Goal: Task Accomplishment & Management: Complete application form

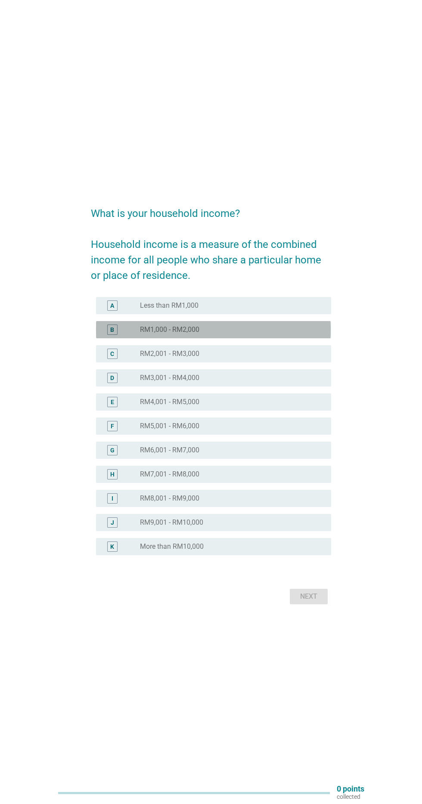
click at [278, 335] on div "radio_button_unchecked RM1,000 - RM2,000" at bounding box center [232, 329] width 184 height 10
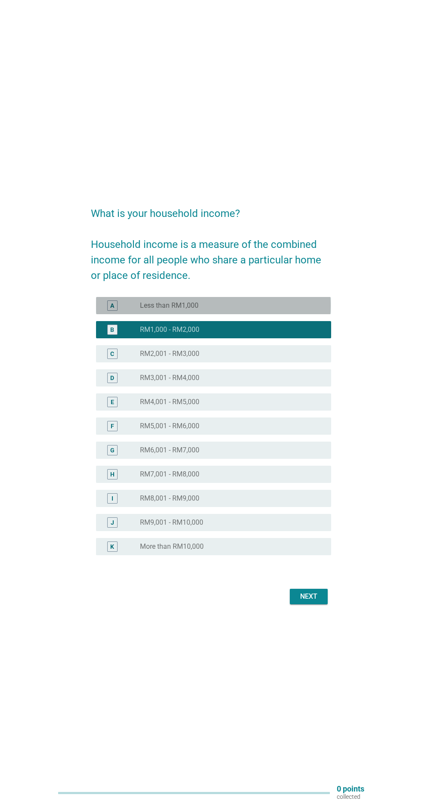
click at [277, 310] on div "radio_button_unchecked Less than RM1,000" at bounding box center [228, 305] width 177 height 9
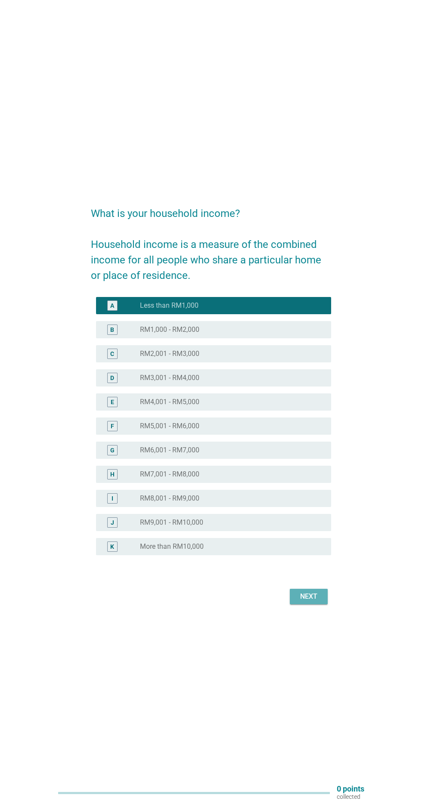
click at [306, 601] on div "Next" at bounding box center [308, 596] width 24 height 10
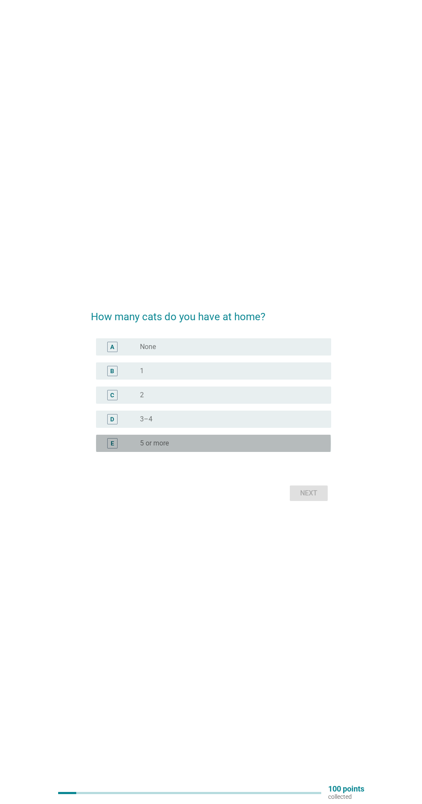
click at [302, 447] on div "radio_button_unchecked 5 or more" at bounding box center [228, 443] width 177 height 9
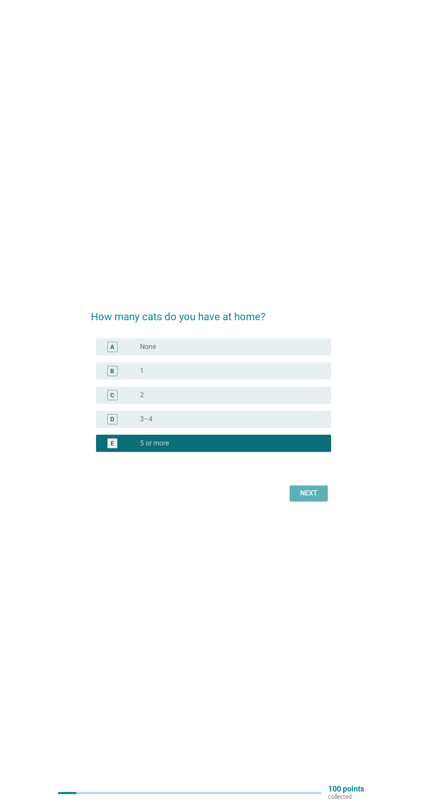
click at [308, 501] on button "Next" at bounding box center [309, 492] width 38 height 15
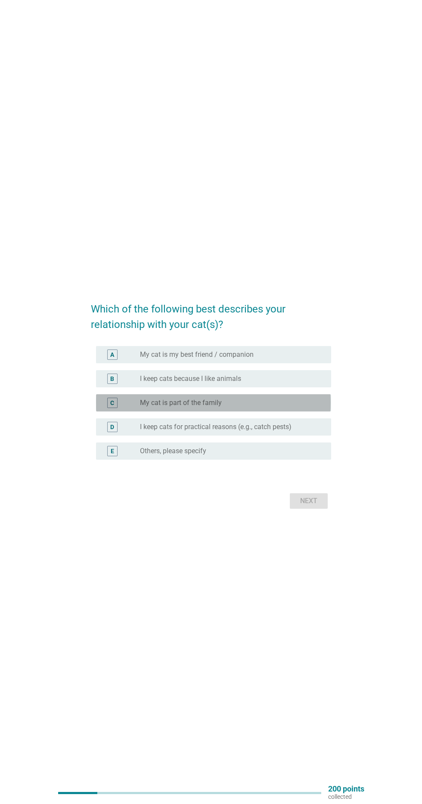
click at [266, 407] on div "radio_button_unchecked My cat is part of the family" at bounding box center [228, 402] width 177 height 9
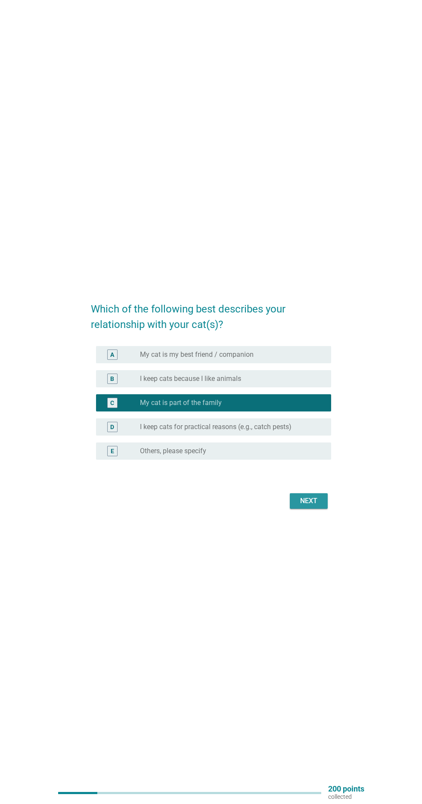
click at [311, 506] on div "Next" at bounding box center [308, 501] width 24 height 10
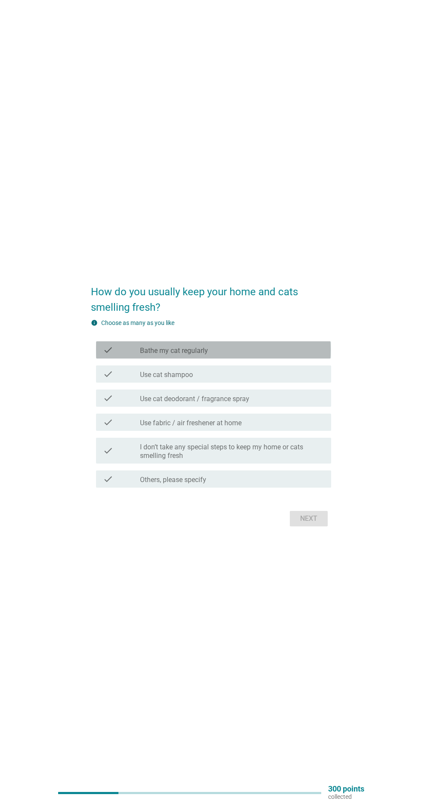
click at [296, 355] on div "check_box_outline_blank Bathe my cat regularly" at bounding box center [232, 350] width 184 height 10
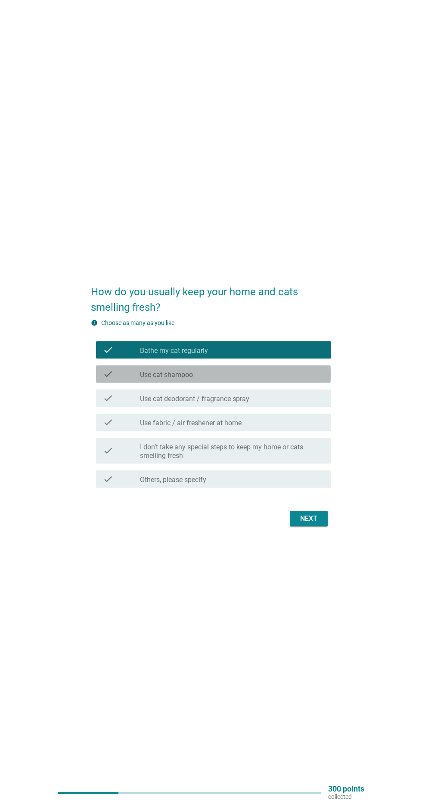
click at [293, 379] on div "check_box_outline_blank Use cat shampoo" at bounding box center [232, 374] width 184 height 10
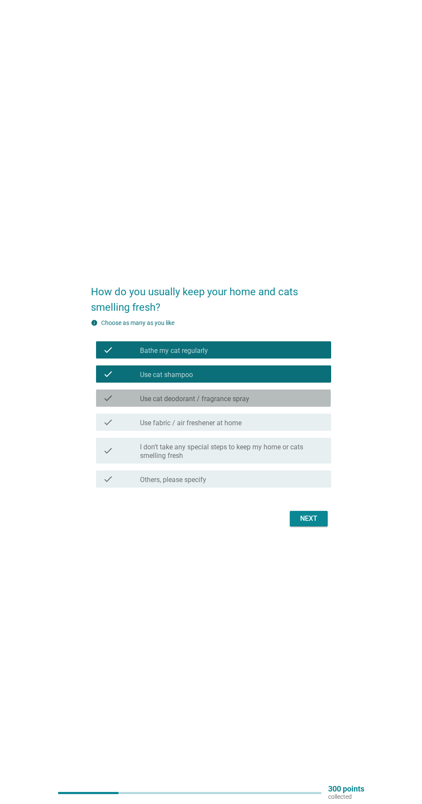
click at [301, 403] on div "check_box_outline_blank Use cat deodorant / fragrance spray" at bounding box center [232, 398] width 184 height 10
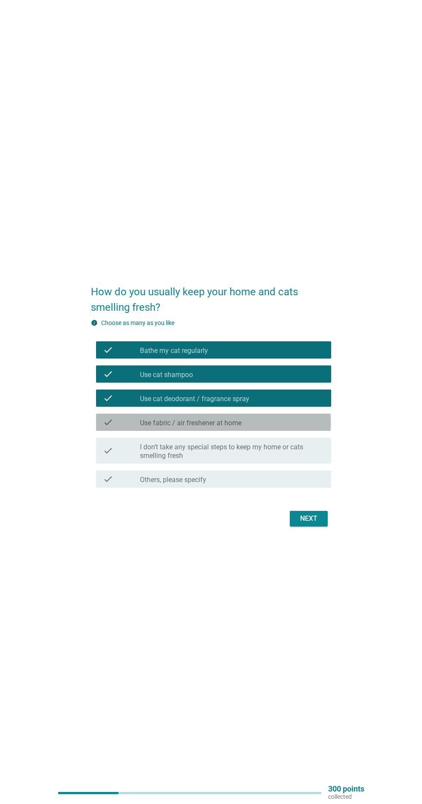
click at [305, 427] on div "check_box_outline_blank Use fabric / air freshener at home" at bounding box center [232, 422] width 184 height 10
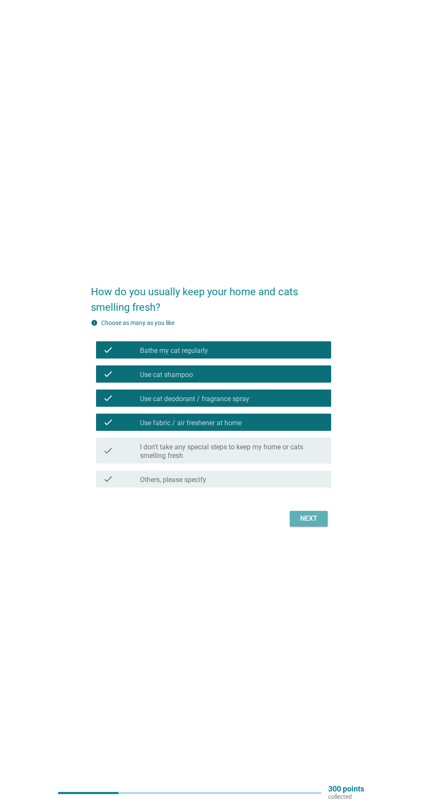
click at [318, 524] on div "Next" at bounding box center [308, 518] width 24 height 10
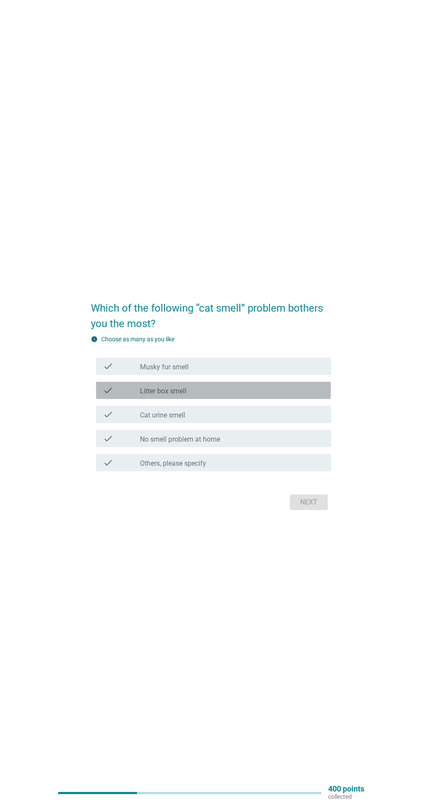
click at [291, 395] on div "check_box_outline_blank Litter box smell" at bounding box center [232, 390] width 184 height 10
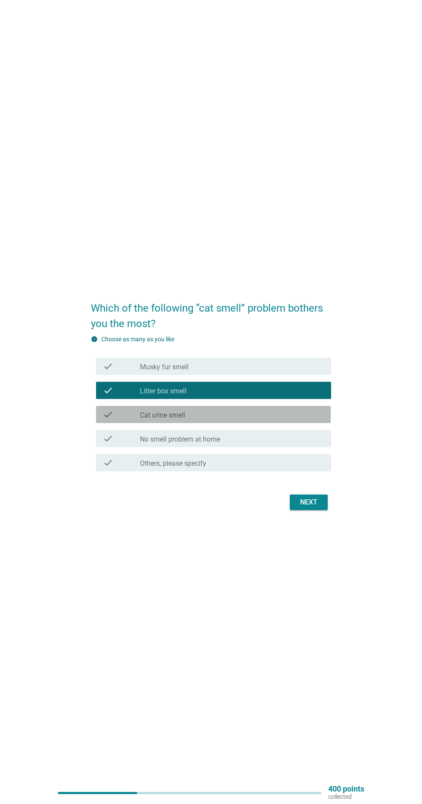
click at [297, 419] on div "check_box_outline_blank Cat urine smell" at bounding box center [232, 414] width 184 height 10
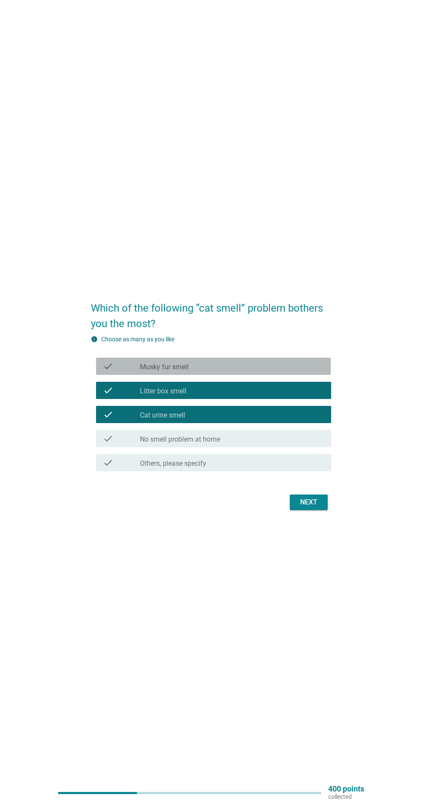
click at [270, 371] on div "check_box_outline_blank Musky fur smell" at bounding box center [232, 366] width 184 height 10
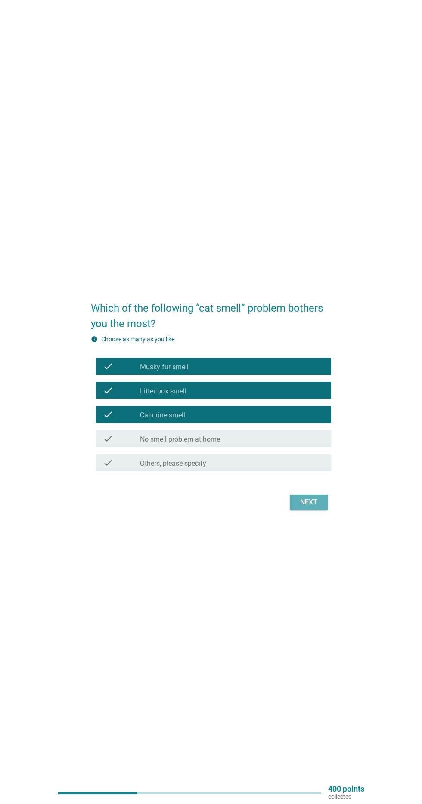
click at [312, 507] on div "Next" at bounding box center [308, 502] width 24 height 10
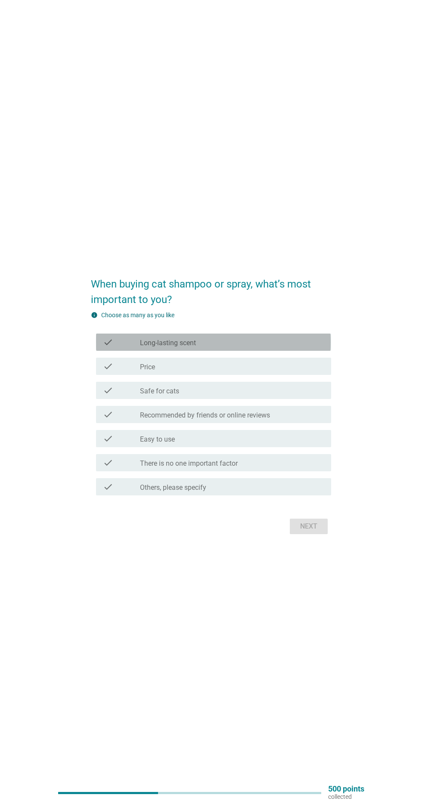
click at [293, 347] on div "check_box_outline_blank Long-lasting scent" at bounding box center [232, 342] width 184 height 10
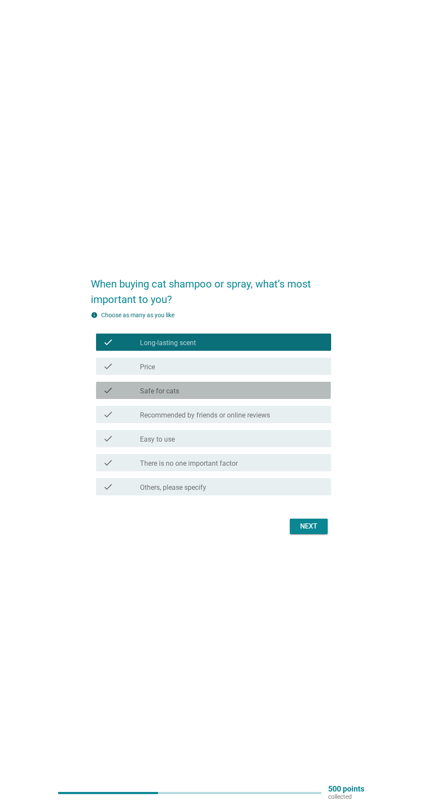
click at [286, 395] on div "check_box_outline_blank Safe for cats" at bounding box center [232, 390] width 184 height 10
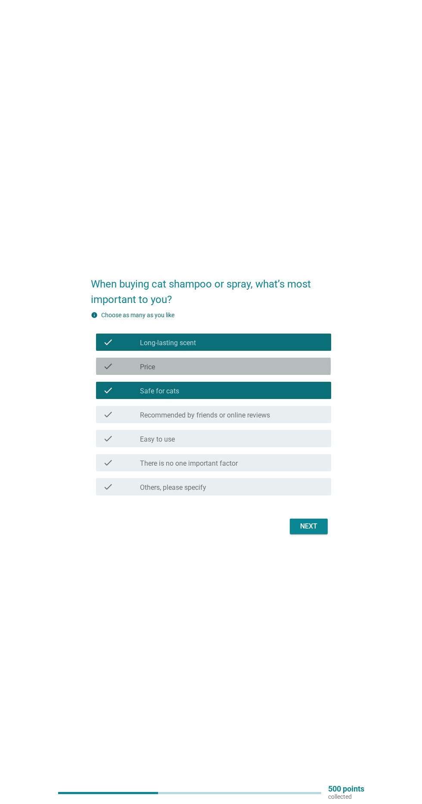
click at [269, 371] on div "check_box_outline_blank Price" at bounding box center [232, 366] width 184 height 10
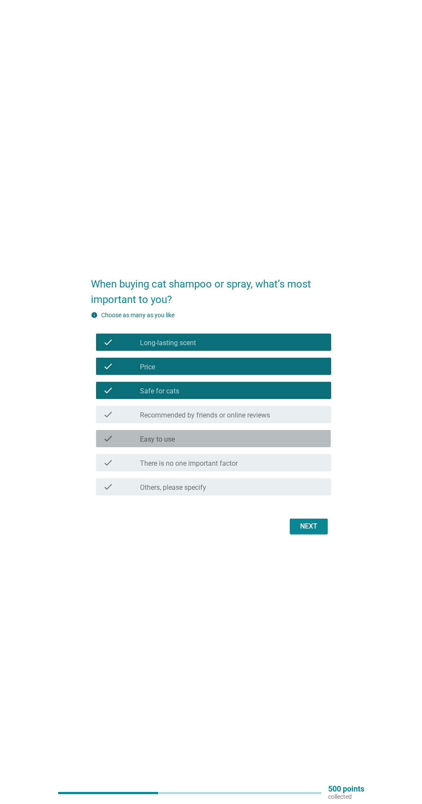
click at [299, 444] on div "check_box_outline_blank Easy to use" at bounding box center [232, 438] width 184 height 10
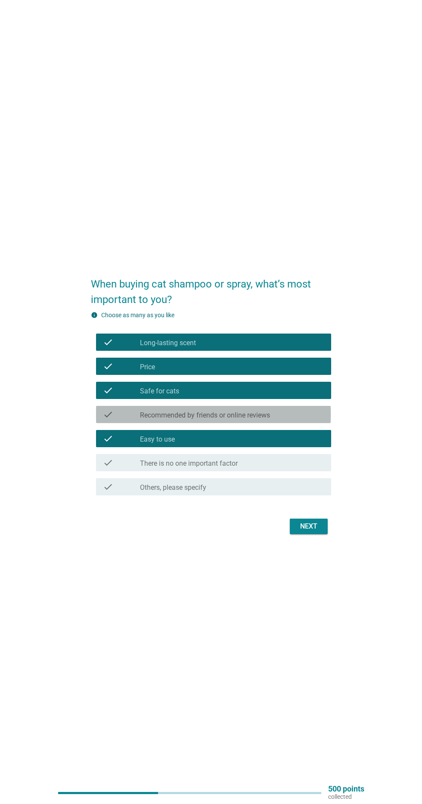
click at [292, 419] on div "check_box_outline_blank Recommended by friends or online reviews" at bounding box center [232, 414] width 184 height 10
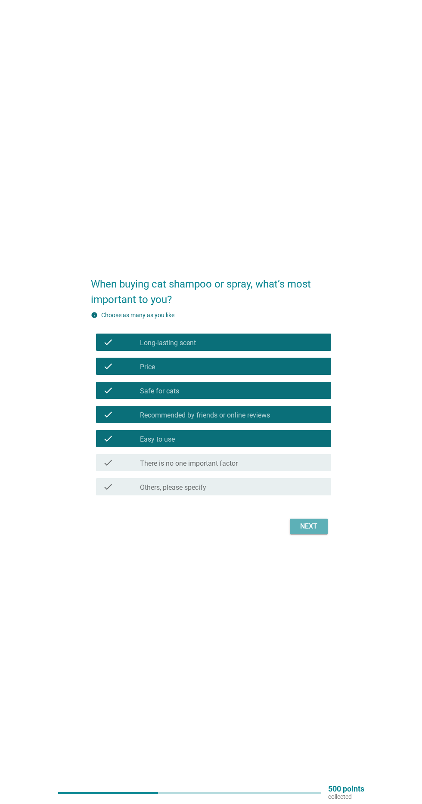
click at [306, 531] on div "Next" at bounding box center [308, 526] width 24 height 10
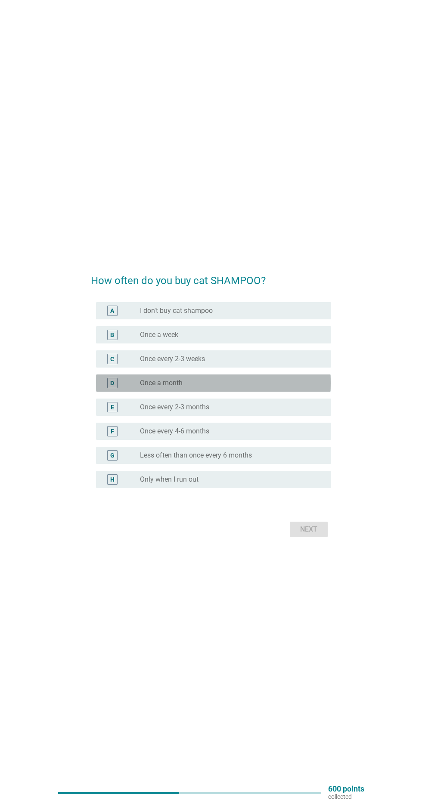
click at [308, 387] on div "radio_button_unchecked Once a month" at bounding box center [228, 383] width 177 height 9
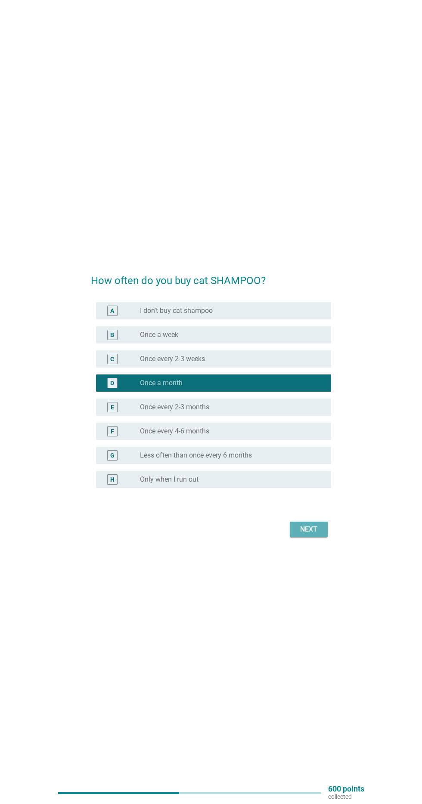
click at [305, 534] on div "Next" at bounding box center [308, 529] width 24 height 10
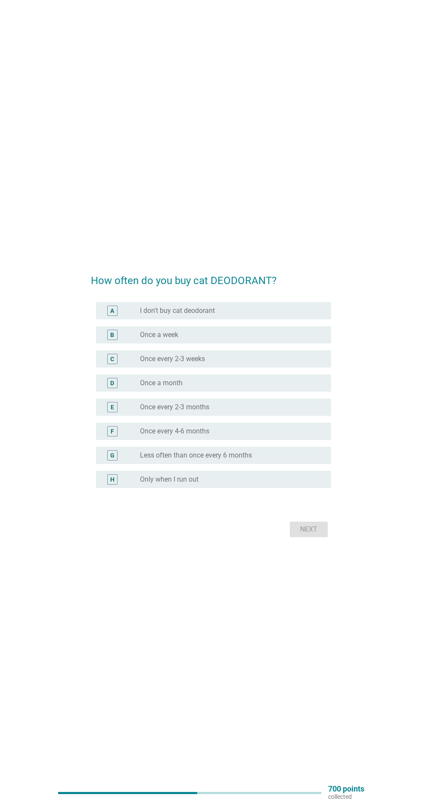
click at [274, 387] on div "radio_button_unchecked Once a month" at bounding box center [228, 383] width 177 height 9
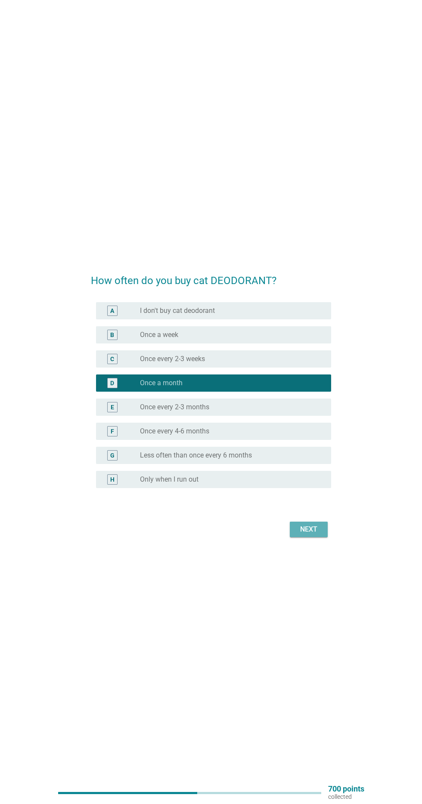
click at [318, 534] on div "Next" at bounding box center [308, 529] width 24 height 10
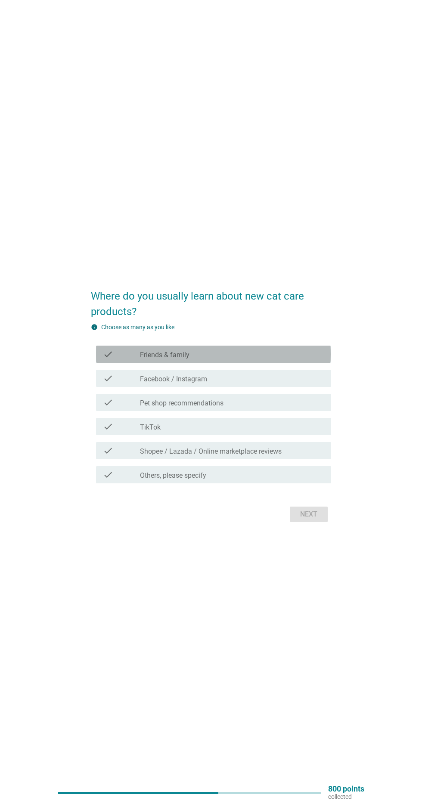
click at [279, 359] on div "check_box_outline_blank Friends & family" at bounding box center [232, 354] width 184 height 10
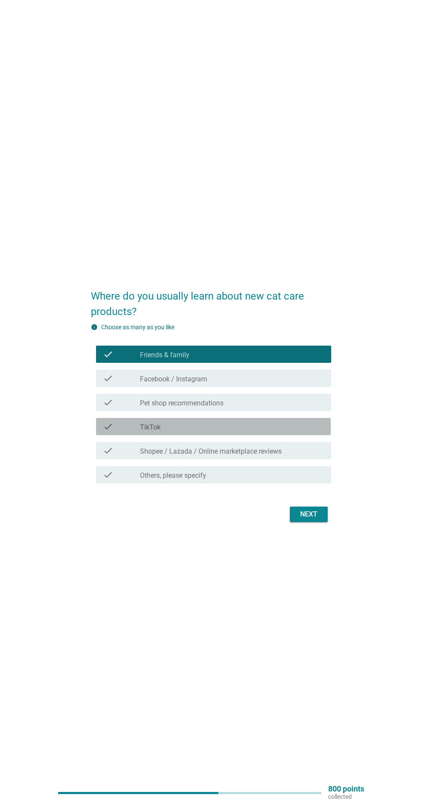
click at [287, 432] on div "check_box_outline_blank TikTok" at bounding box center [232, 426] width 184 height 10
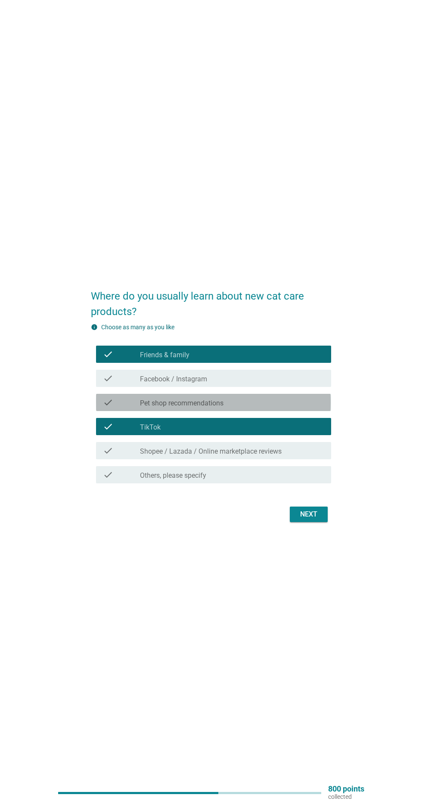
click at [291, 407] on div "check_box_outline_blank Pet shop recommendations" at bounding box center [232, 402] width 184 height 10
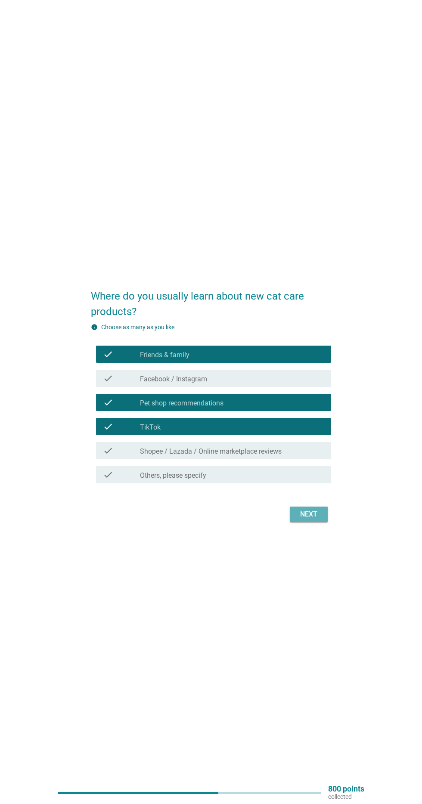
click at [314, 522] on button "Next" at bounding box center [309, 513] width 38 height 15
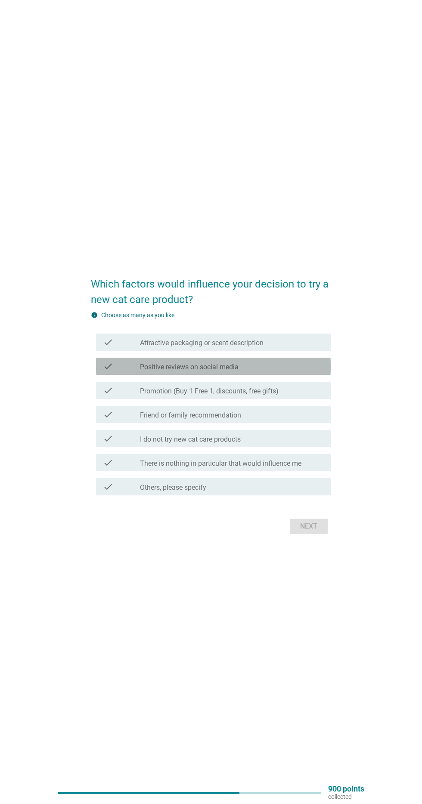
click at [283, 375] on div "check check_box_outline_blank Positive reviews on social media" at bounding box center [213, 366] width 234 height 17
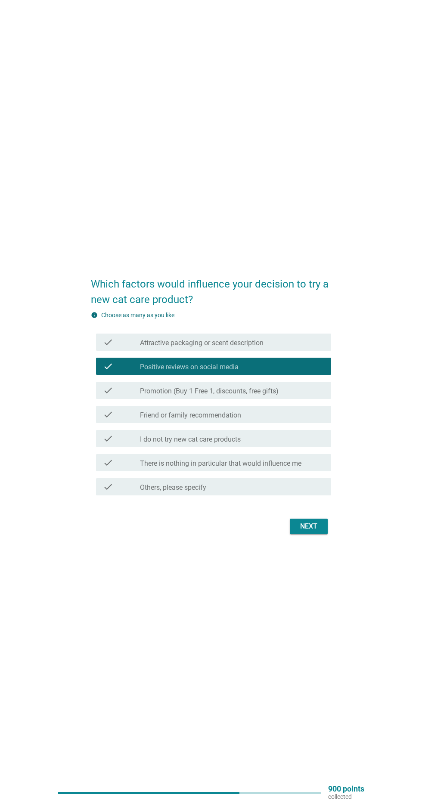
click at [294, 419] on div "check_box_outline_blank Friend or family recommendation" at bounding box center [232, 414] width 184 height 10
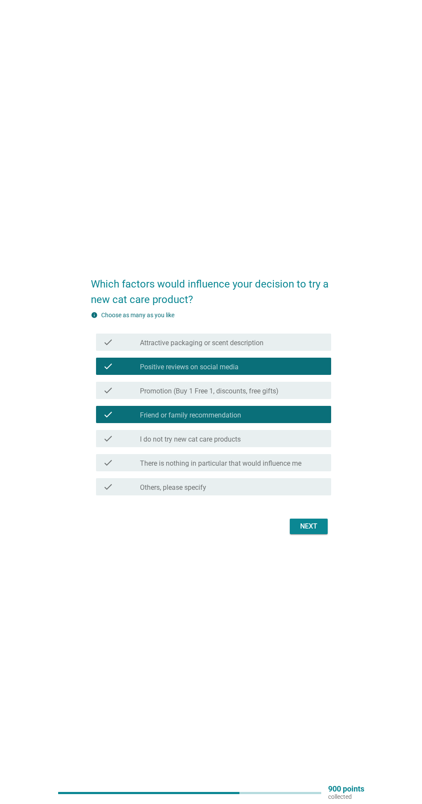
click at [278, 395] on label "Promotion (Buy 1 Free 1, discounts, free gifts)" at bounding box center [209, 391] width 139 height 9
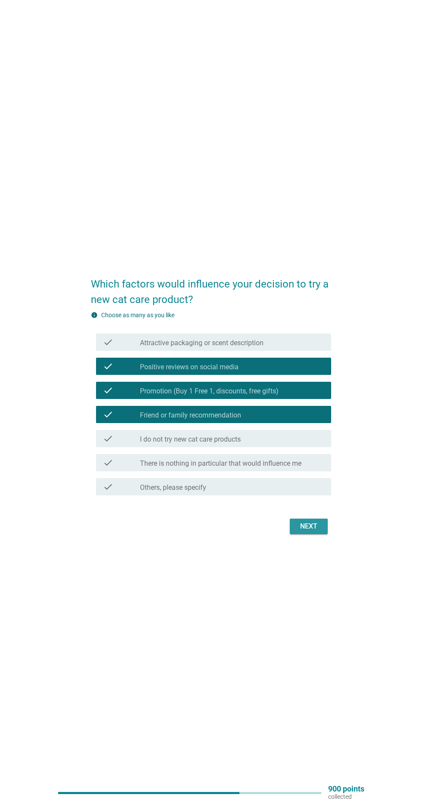
click at [315, 531] on div "Next" at bounding box center [308, 526] width 24 height 10
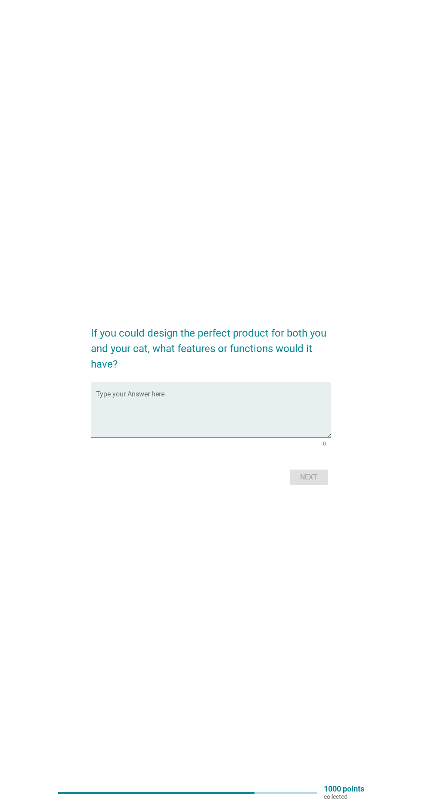
click at [253, 430] on textarea "Type your Answer here" at bounding box center [213, 414] width 234 height 45
type textarea "P"
type textarea "Shampoo"
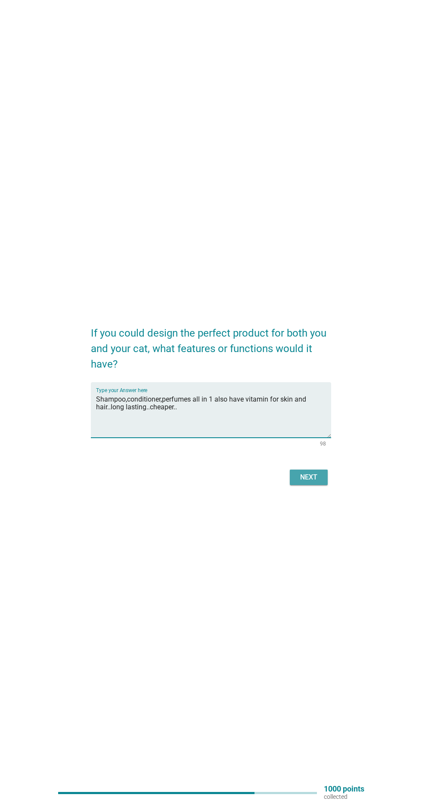
type textarea "Shampoo,conditioner,perfumes all in 1 also have vitamin for skin and hair..long…"
click at [308, 485] on button "Next" at bounding box center [309, 476] width 38 height 15
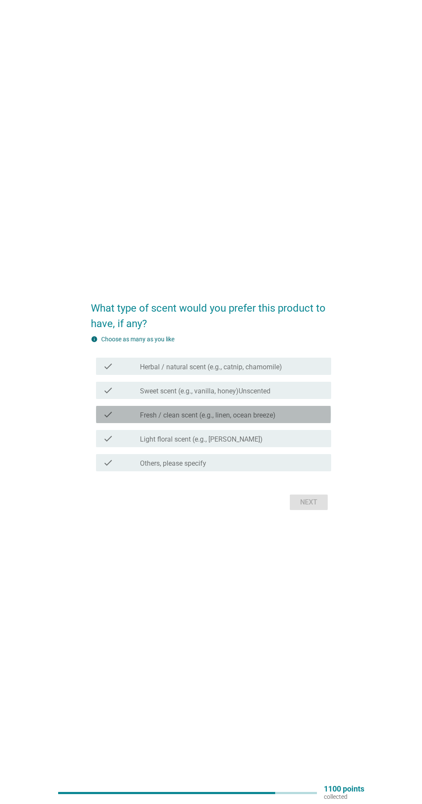
click at [141, 419] on label "Fresh / clean scent (e.g., linen, ocean breeze)" at bounding box center [208, 415] width 136 height 9
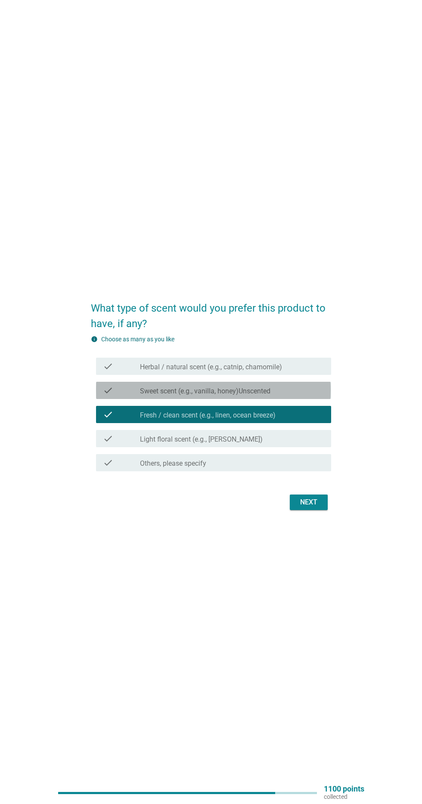
click at [121, 395] on div "check" at bounding box center [121, 390] width 37 height 10
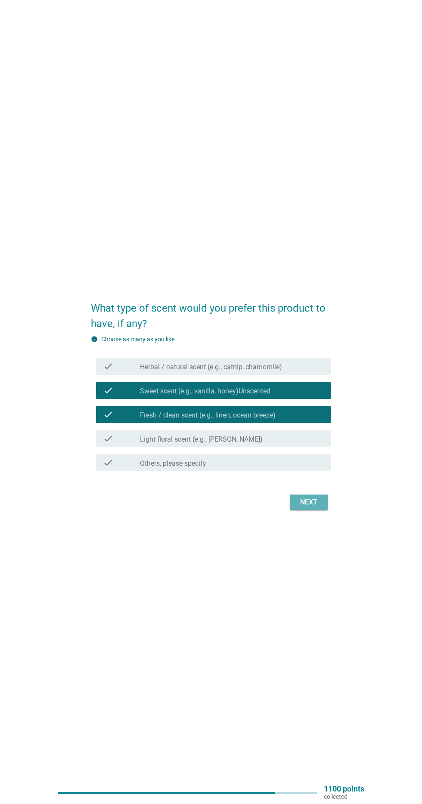
click at [314, 507] on div "Next" at bounding box center [308, 502] width 24 height 10
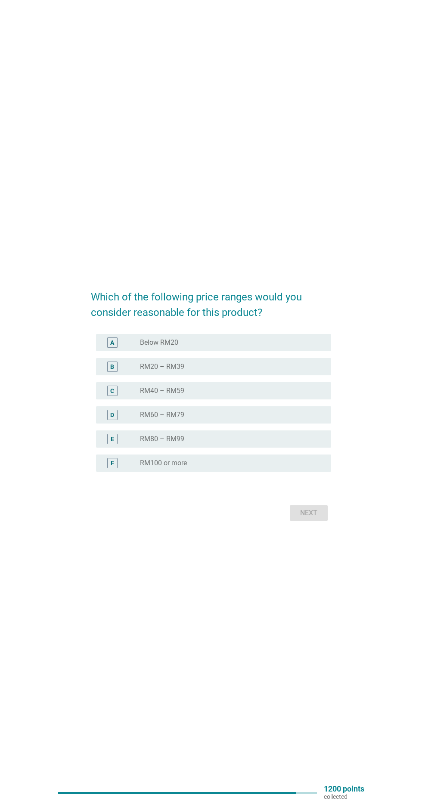
click at [242, 347] on div "radio_button_unchecked Below RM20" at bounding box center [228, 342] width 177 height 9
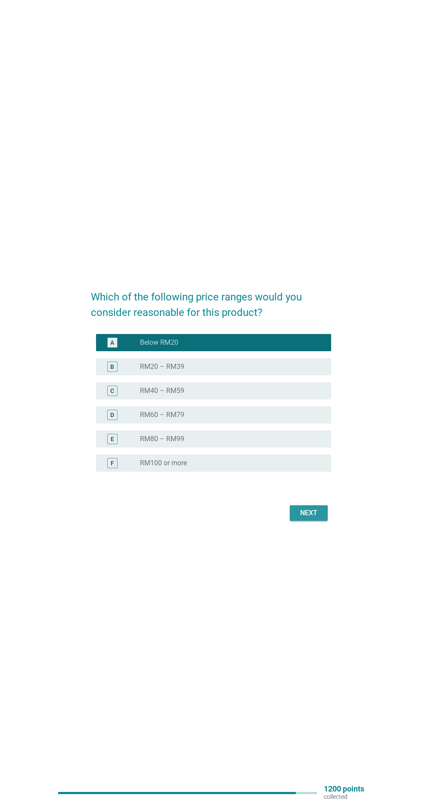
click at [305, 518] on div "Next" at bounding box center [308, 513] width 24 height 10
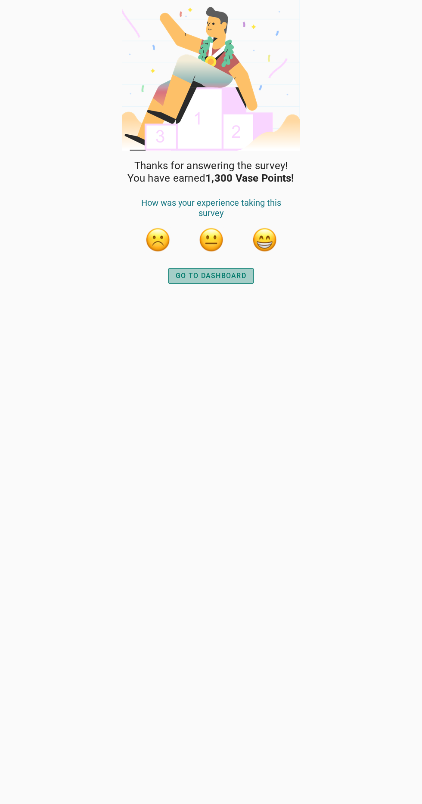
click at [226, 279] on div "GO TO DASHBOARD" at bounding box center [211, 276] width 71 height 10
